Goal: Task Accomplishment & Management: Manage account settings

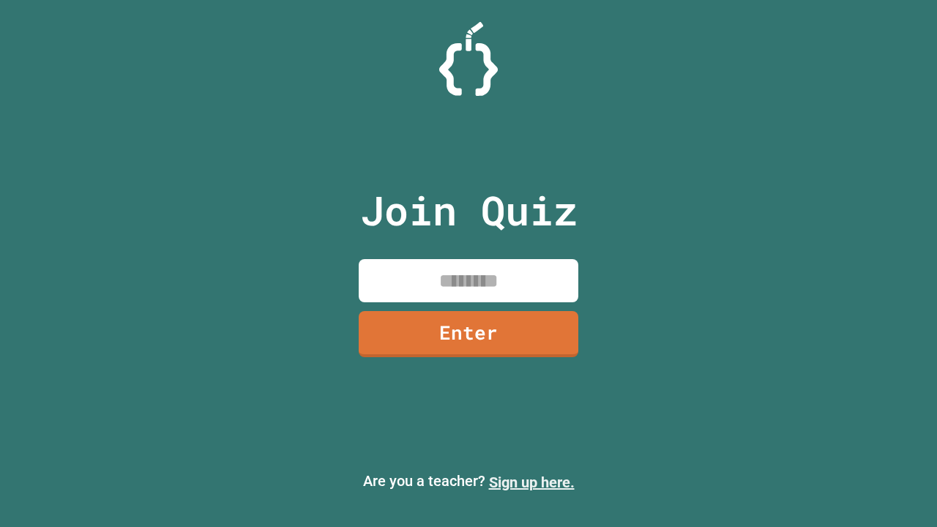
click at [531, 482] on link "Sign up here." at bounding box center [532, 483] width 86 height 18
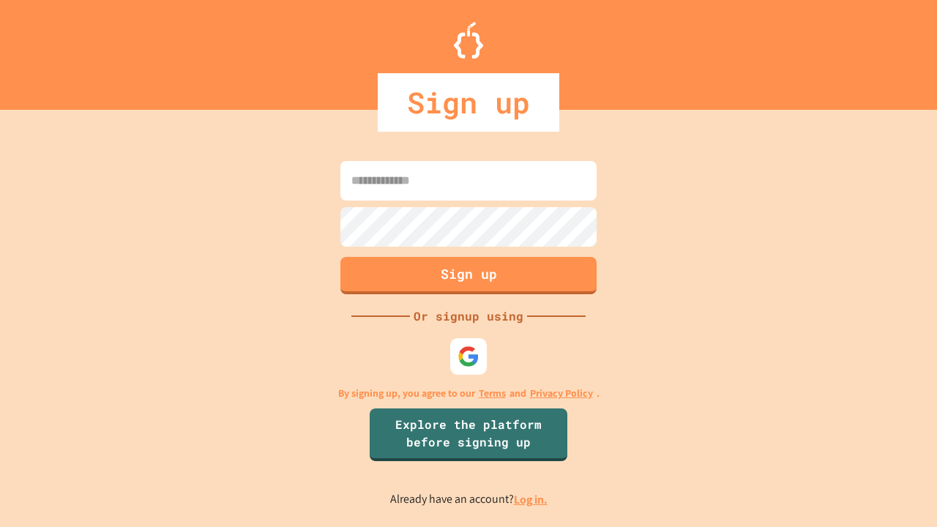
click at [531, 499] on link "Log in." at bounding box center [531, 499] width 34 height 15
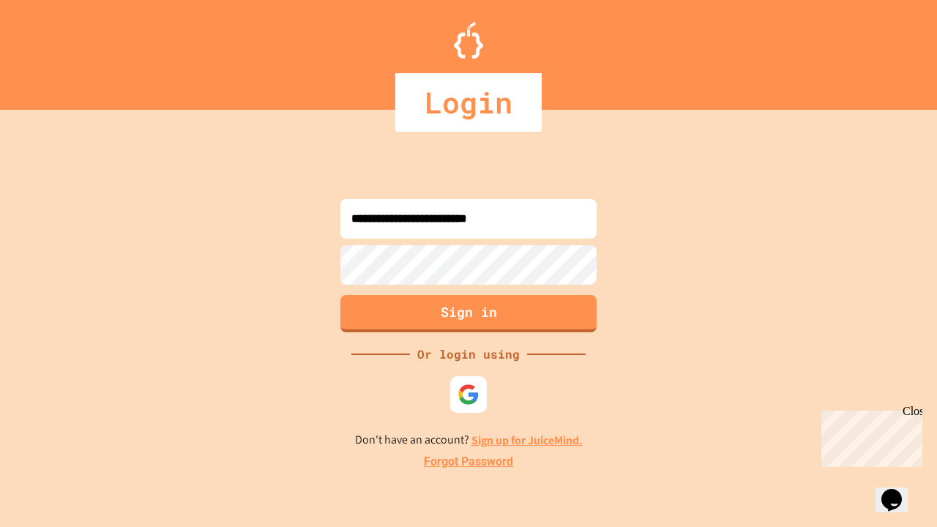
type input "**********"
